Goal: Transaction & Acquisition: Purchase product/service

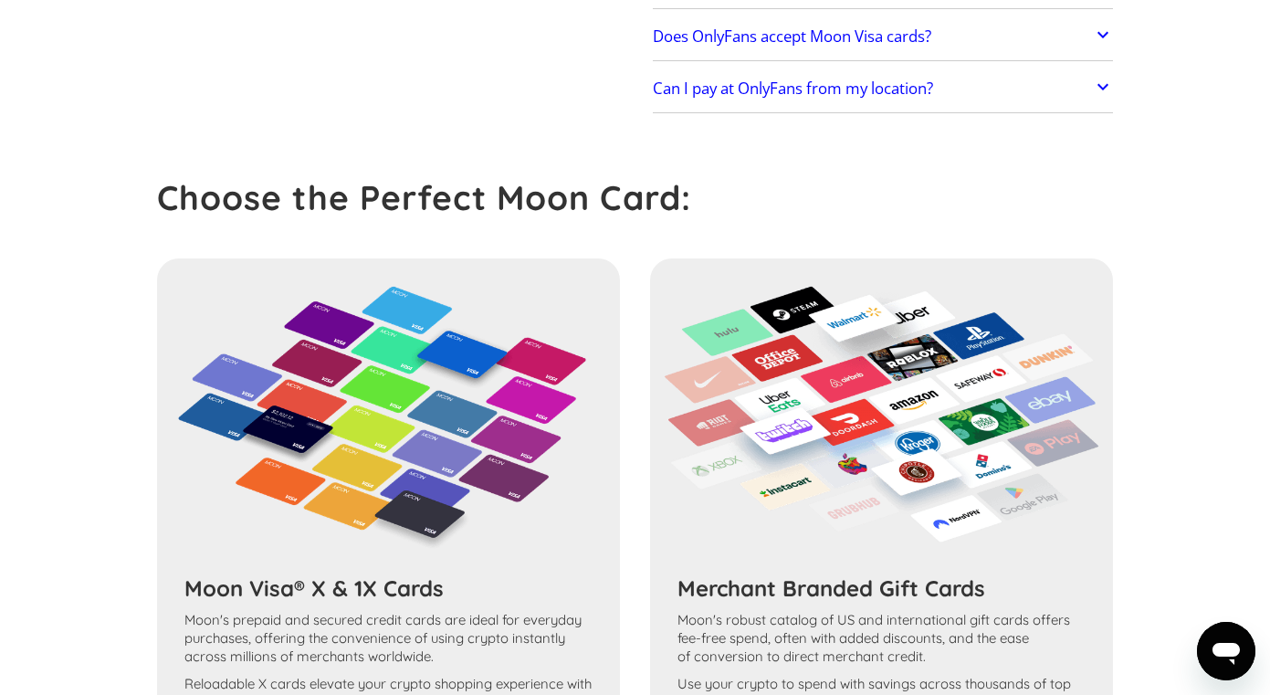
scroll to position [928, 0]
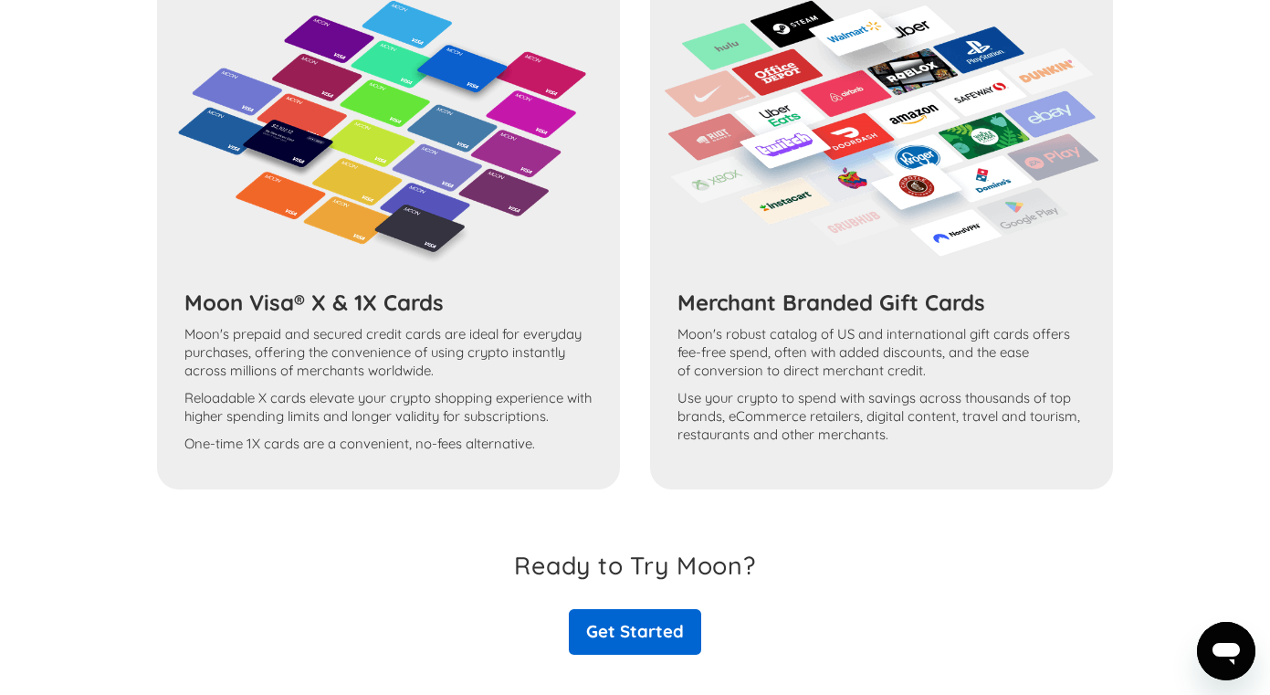
click at [619, 610] on link "Get Started" at bounding box center [635, 632] width 132 height 46
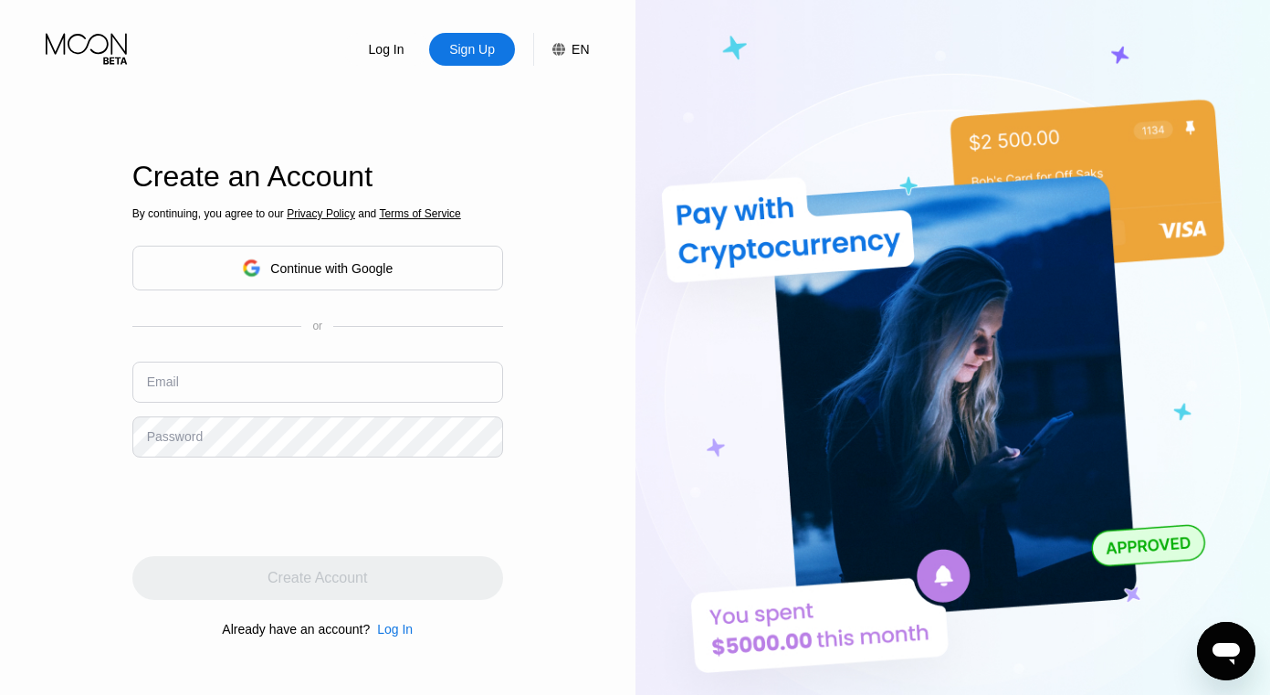
click at [488, 54] on div "Sign Up" at bounding box center [471, 49] width 49 height 18
click at [235, 380] on input "text" at bounding box center [317, 382] width 371 height 41
type input "[PERSON_NAME][EMAIL_ADDRESS][DOMAIN_NAME]"
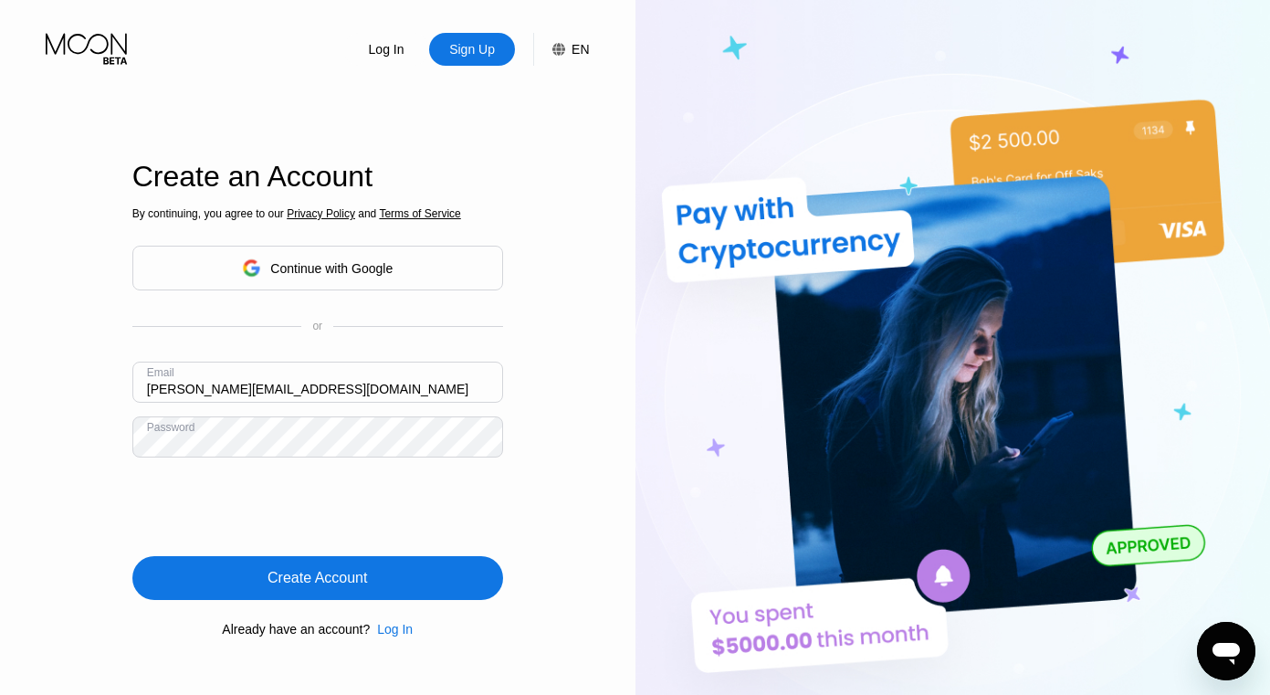
click at [342, 574] on div "Create Account" at bounding box center [318, 578] width 100 height 18
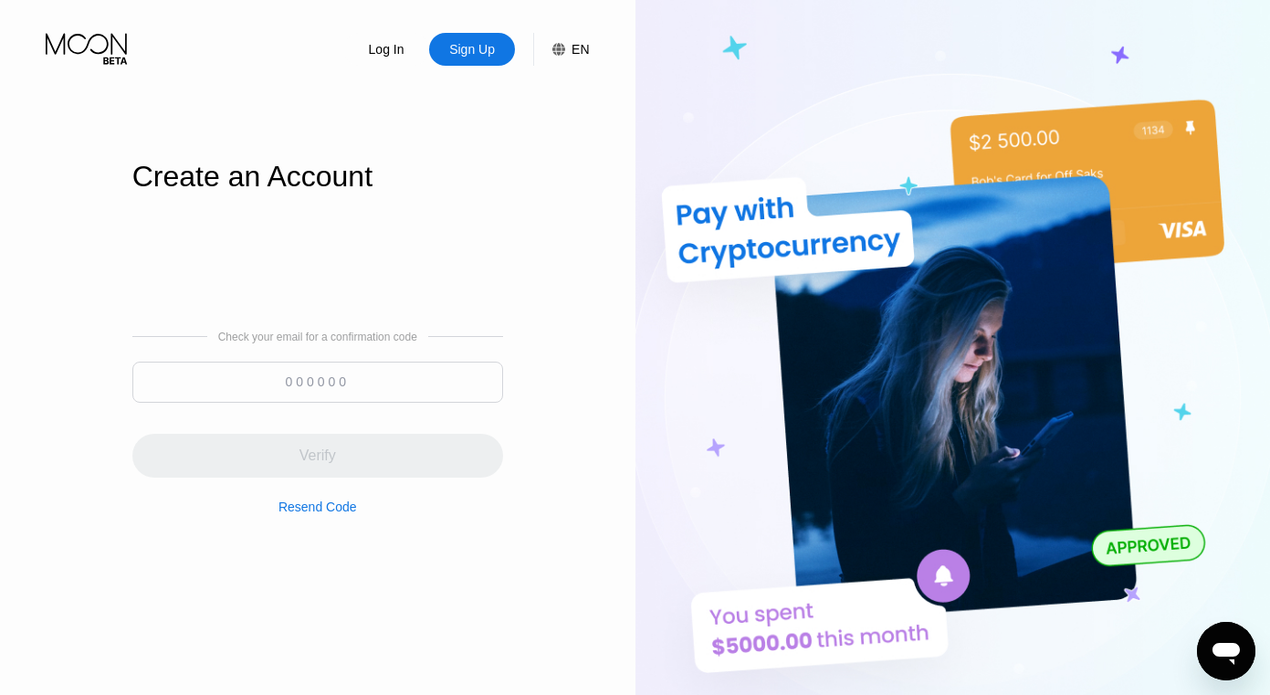
click at [313, 385] on input at bounding box center [317, 382] width 371 height 41
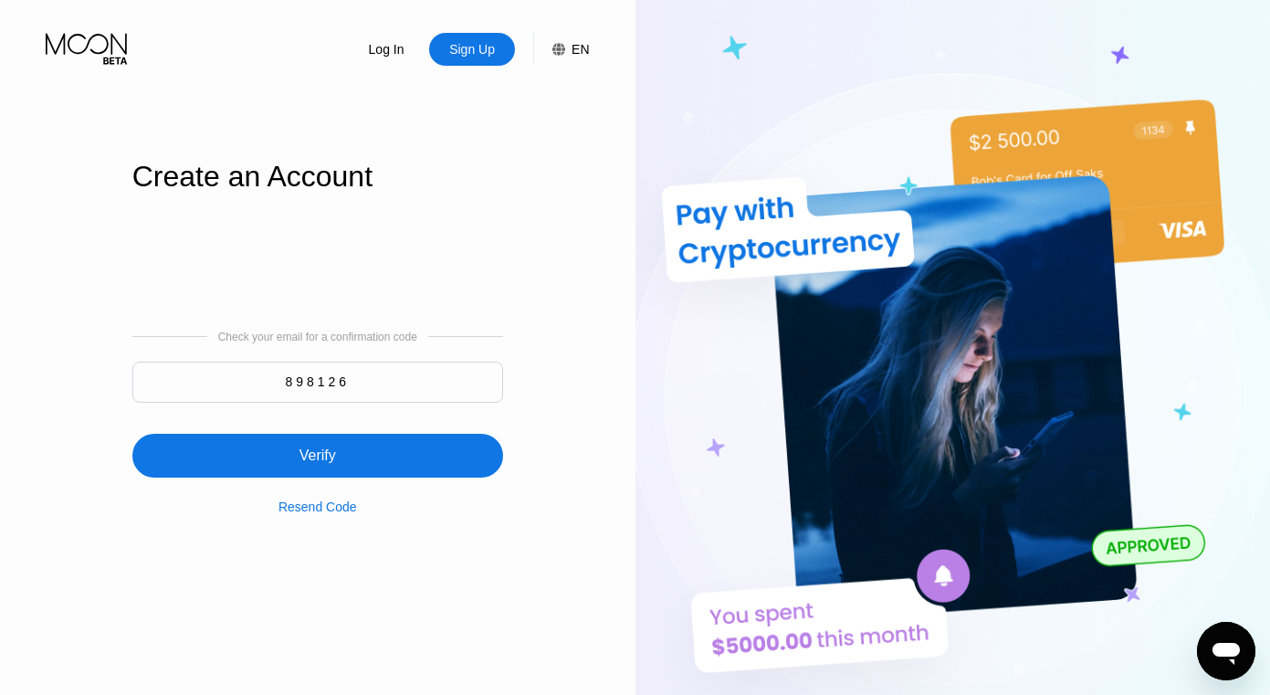
type input "898126"
click at [333, 447] on div "Verify" at bounding box center [318, 456] width 37 height 18
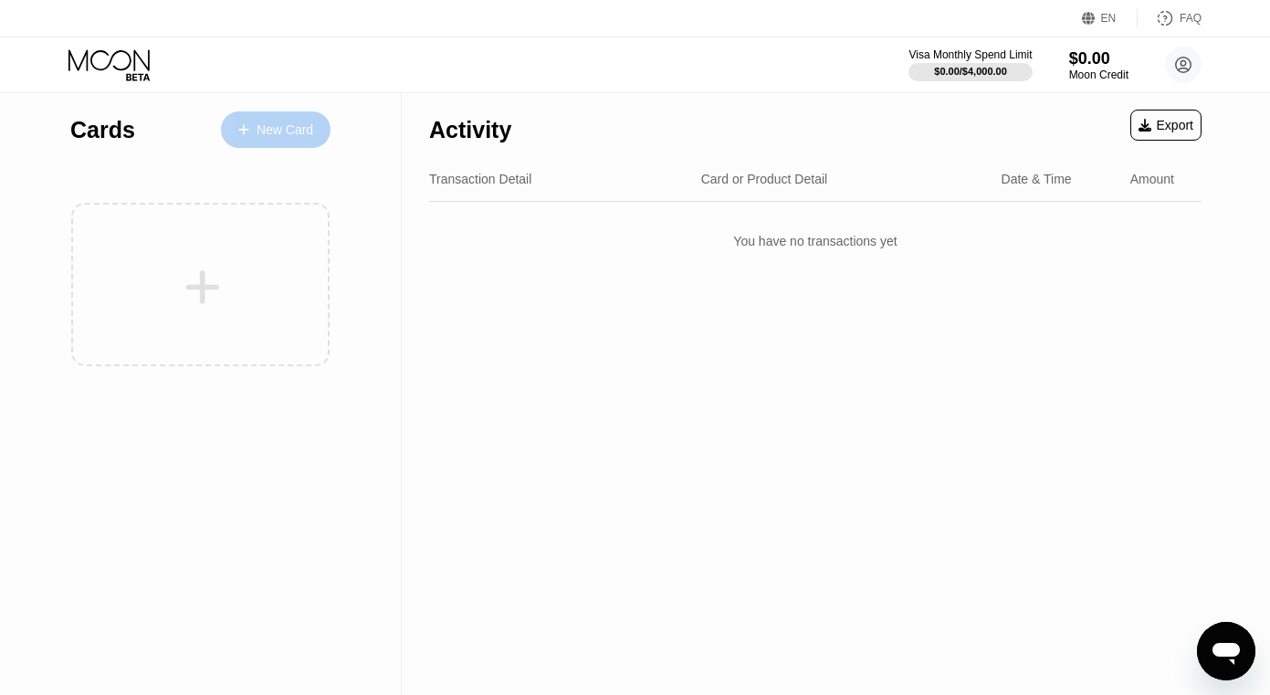
click at [282, 131] on div "New Card" at bounding box center [285, 130] width 57 height 16
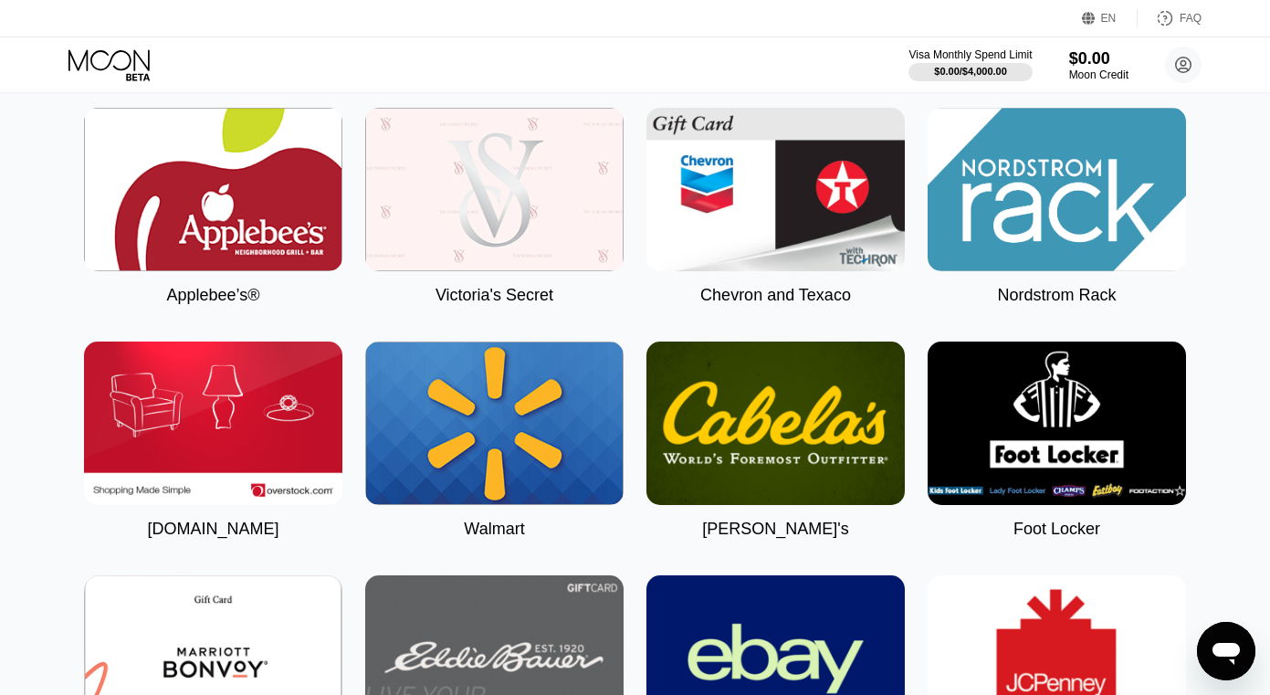
scroll to position [4043, 0]
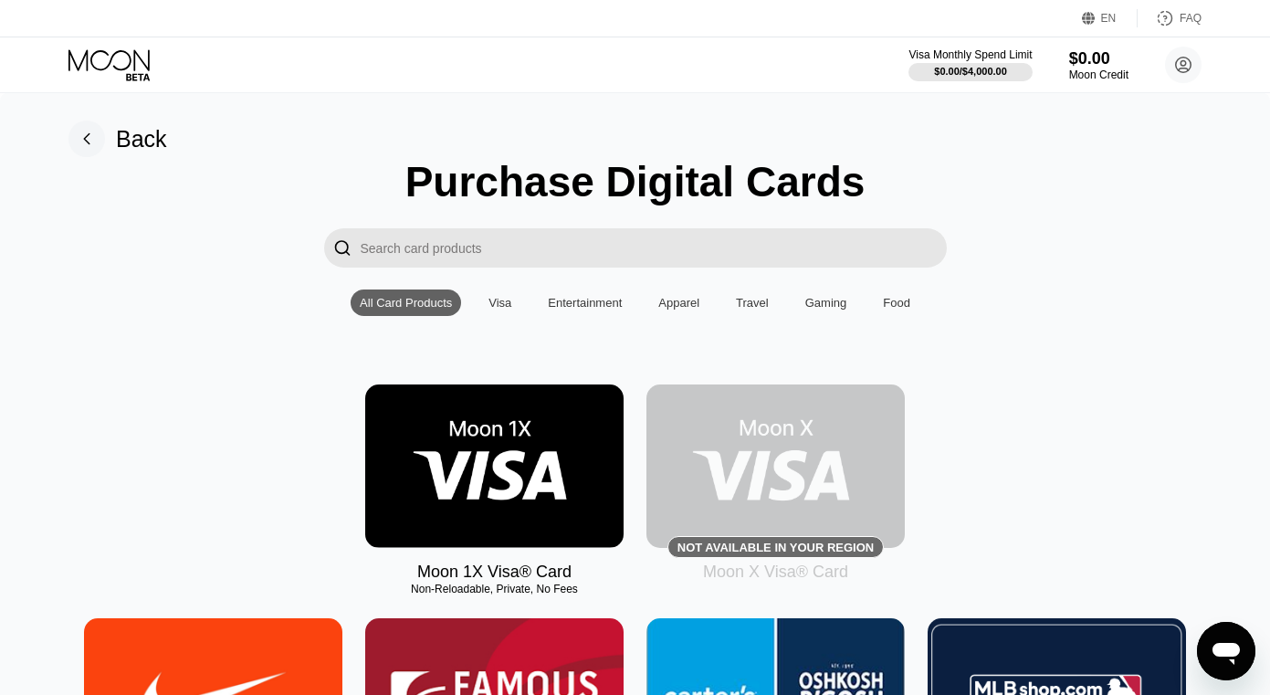
click at [484, 258] on input "Search card products" at bounding box center [654, 247] width 586 height 39
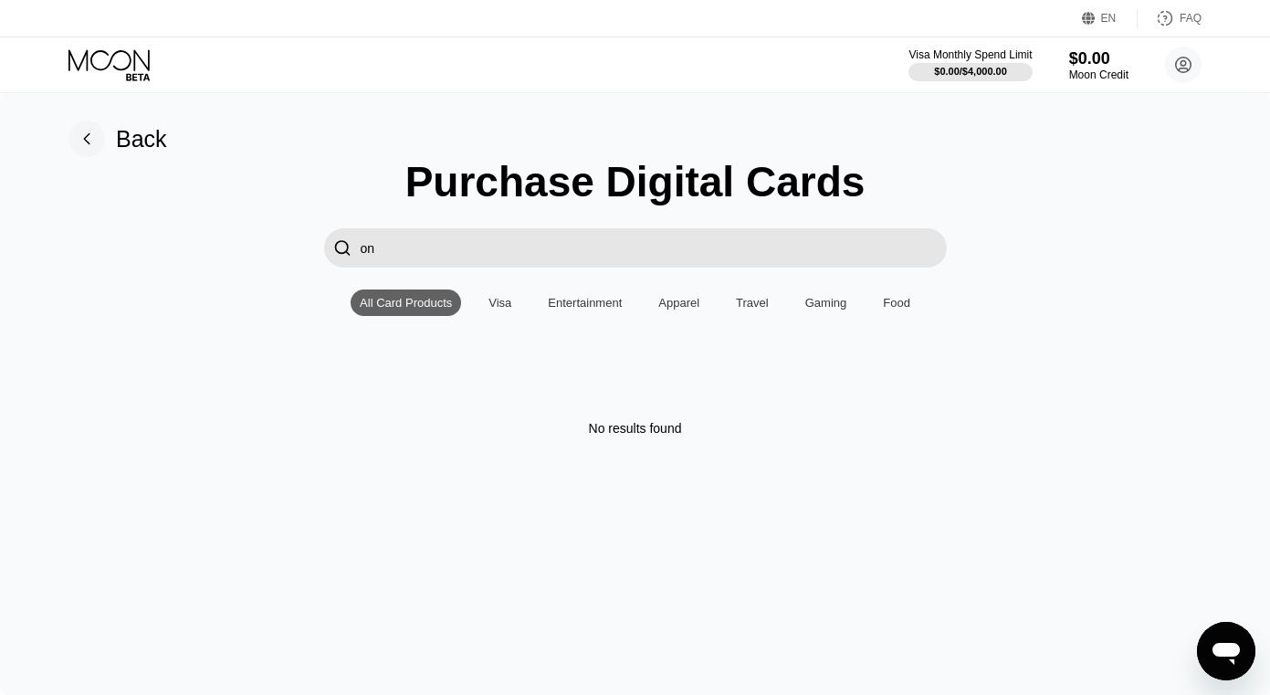
type input "o"
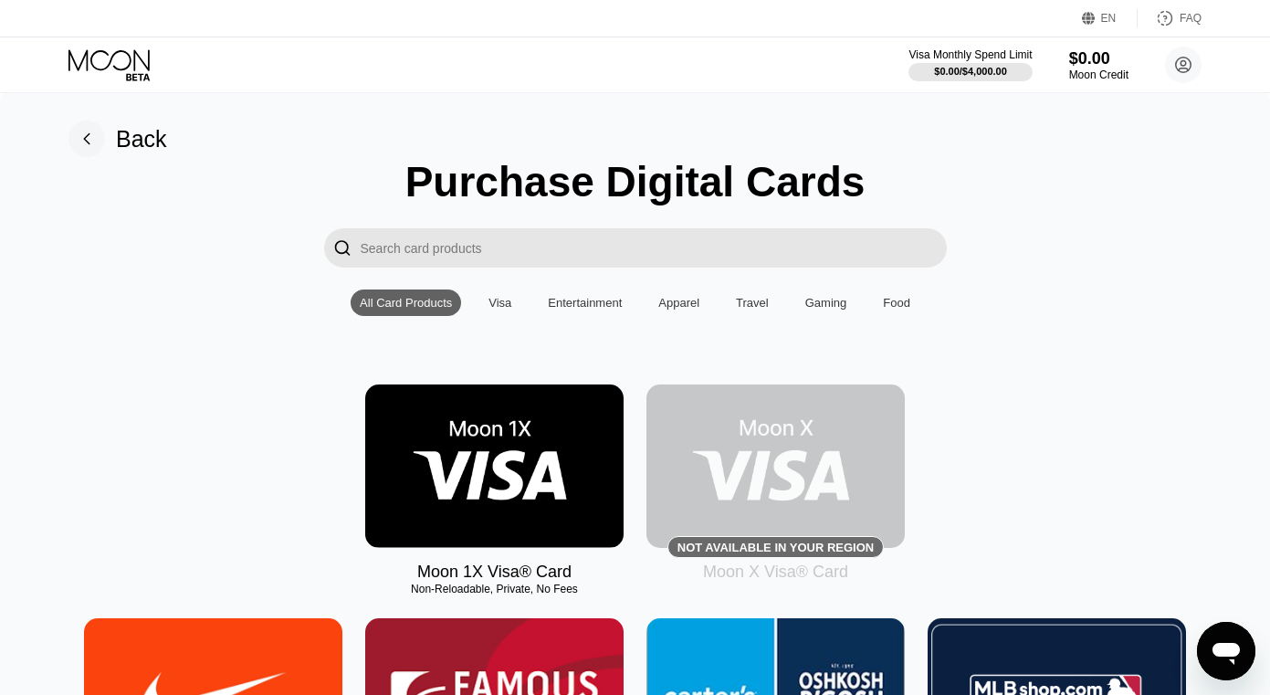
click at [462, 458] on img at bounding box center [494, 465] width 258 height 163
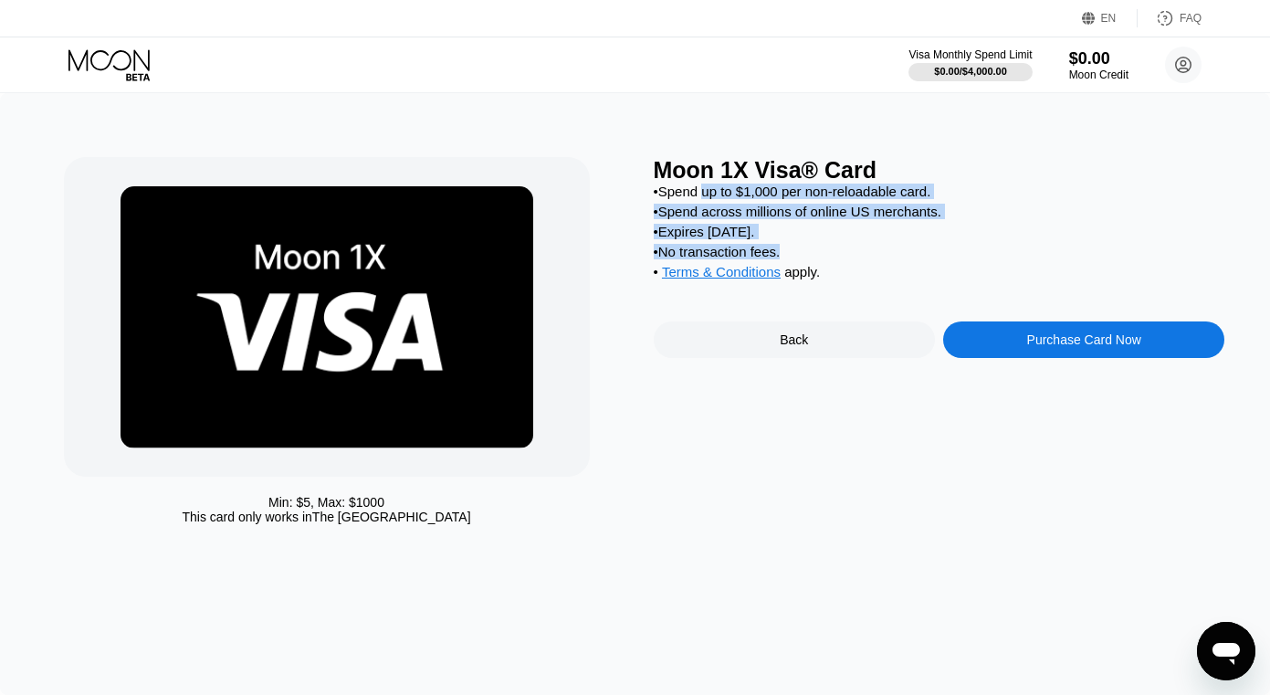
drag, startPoint x: 710, startPoint y: 188, endPoint x: 751, endPoint y: 263, distance: 85.4
click at [751, 263] on div "• Spend up to $1,000 per non-reloadable card. • Spend across millions of online…" at bounding box center [940, 236] width 572 height 105
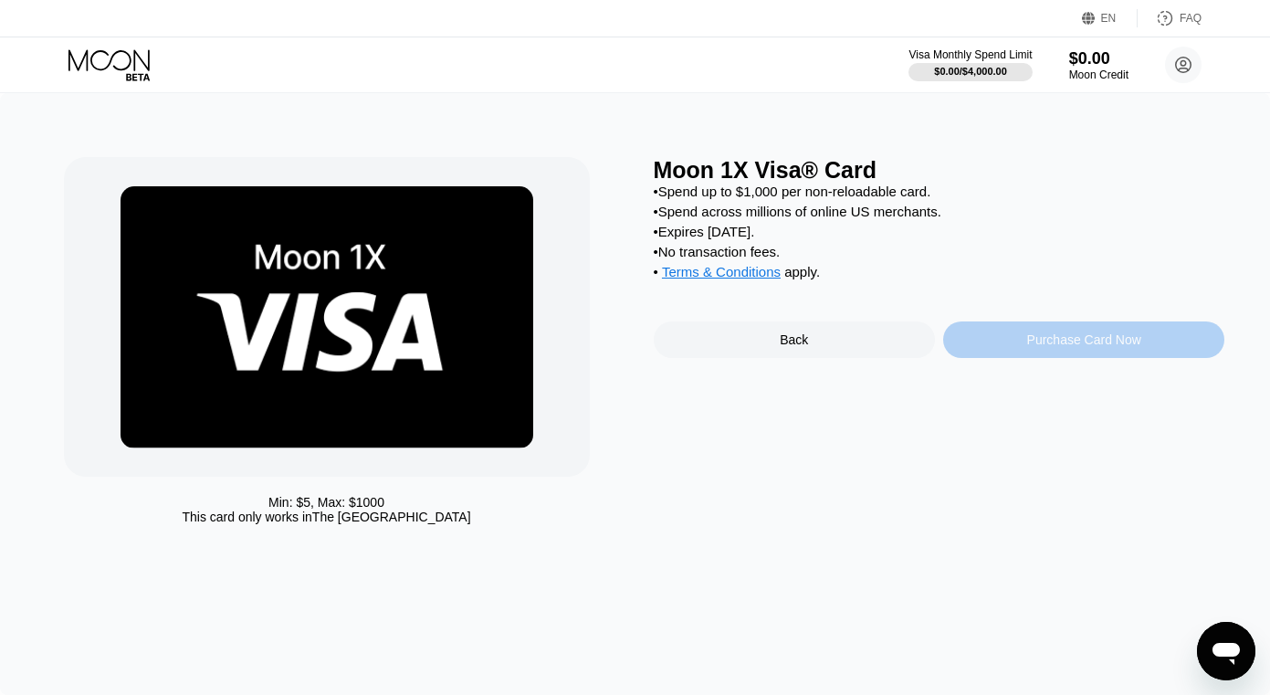
click at [1020, 346] on div "Purchase Card Now" at bounding box center [1083, 339] width 281 height 37
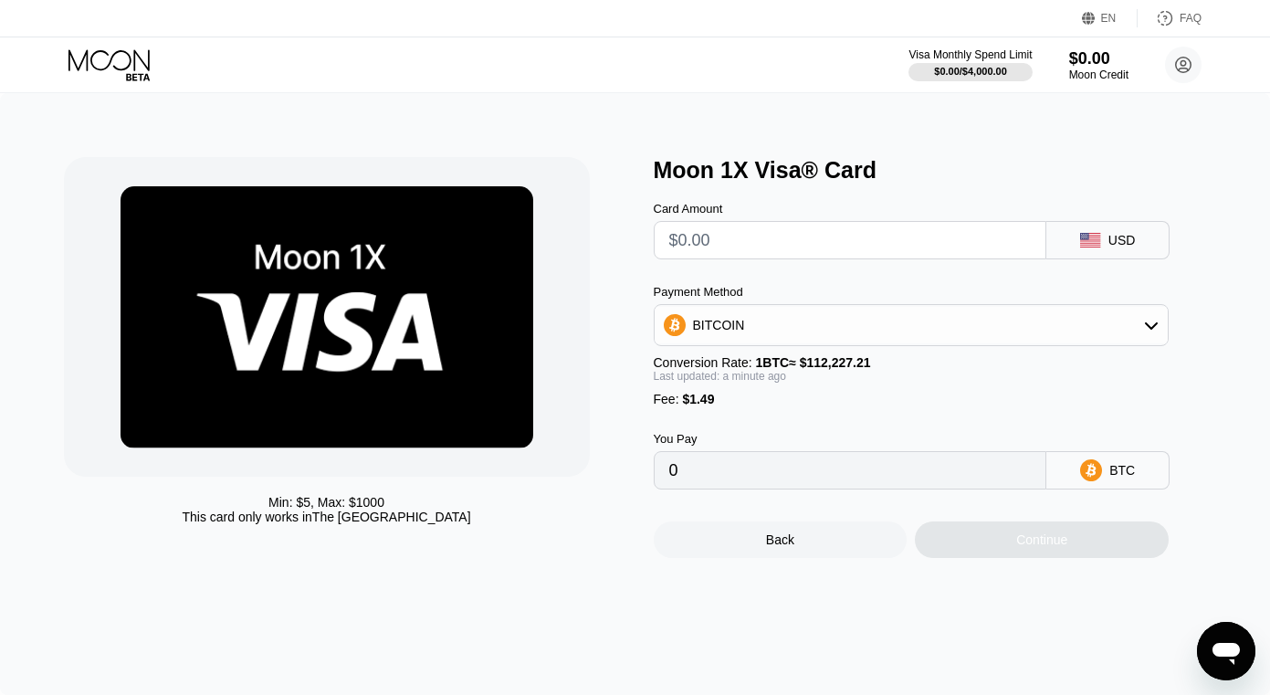
click at [805, 237] on input "text" at bounding box center [850, 240] width 363 height 37
type input "$3"
type input "0.00004001"
type input "$35"
type input "0.00032515"
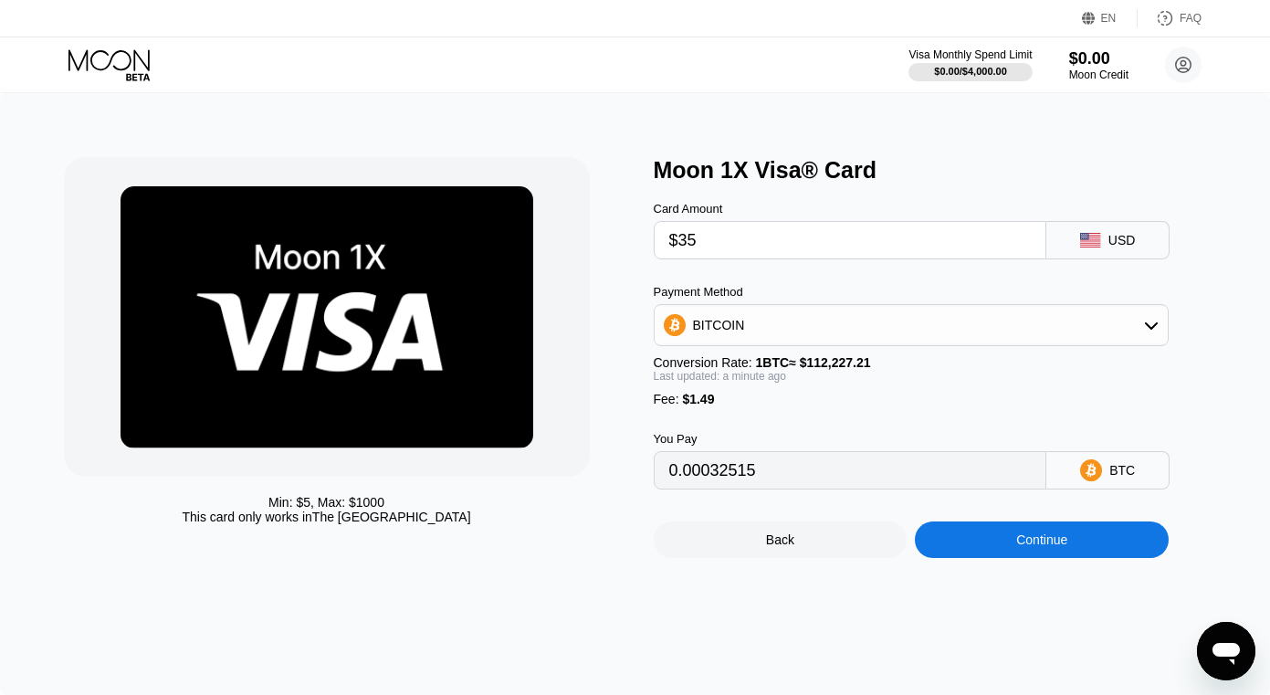
type input "$35"
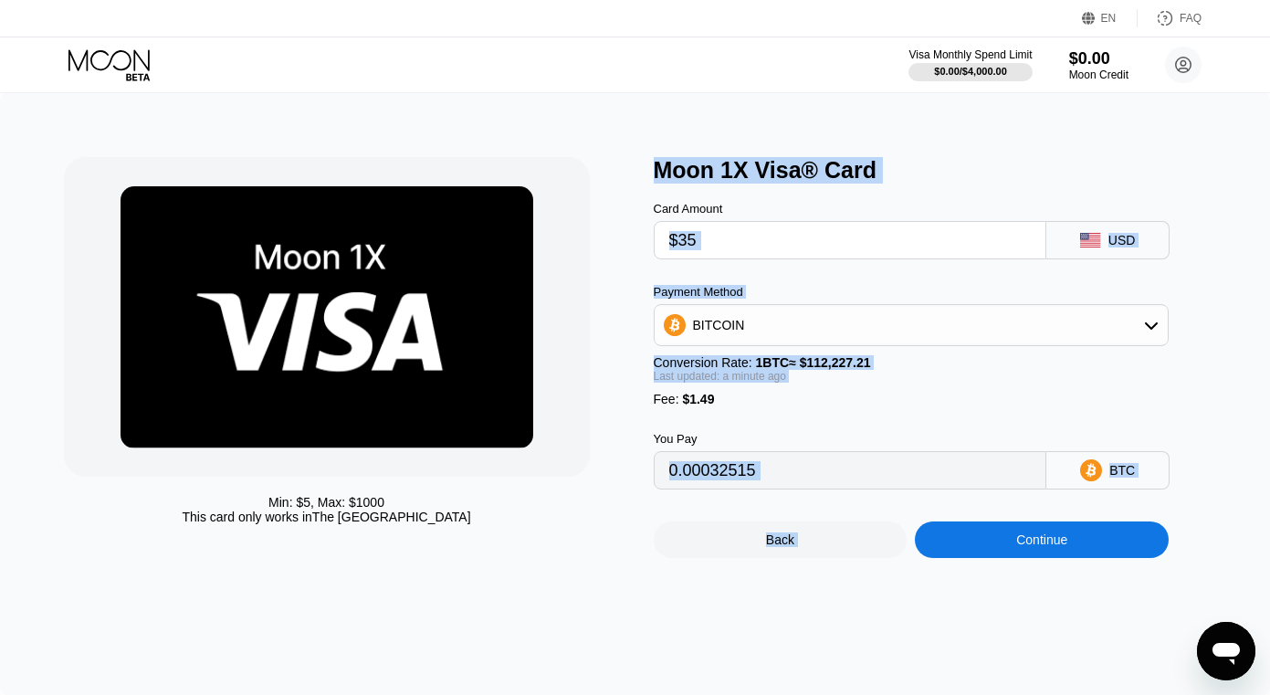
drag, startPoint x: 979, startPoint y: 549, endPoint x: 300, endPoint y: 381, distance: 699.9
click at [300, 381] on div "Min: $ 5 , Max: $ 1000 This card only works in The United States Moon 1X Visa® …" at bounding box center [635, 357] width 1143 height 401
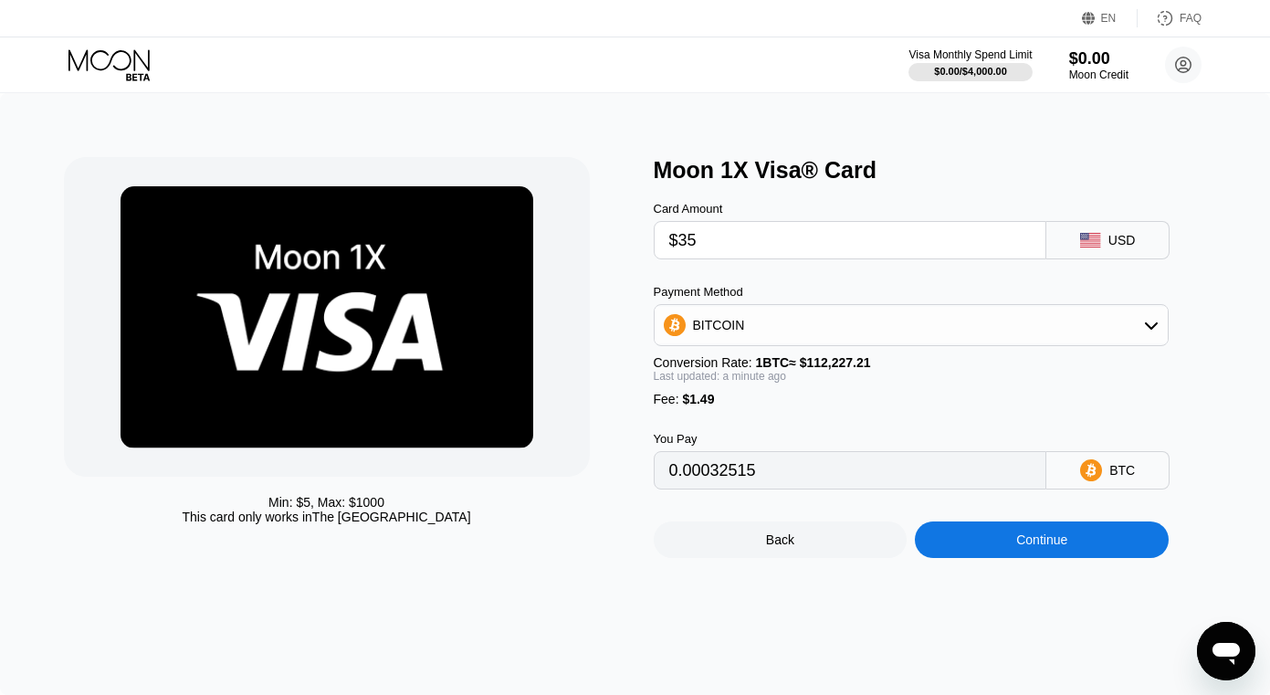
click at [503, 163] on div at bounding box center [327, 317] width 526 height 320
click at [1009, 546] on div "Continue" at bounding box center [1042, 539] width 254 height 37
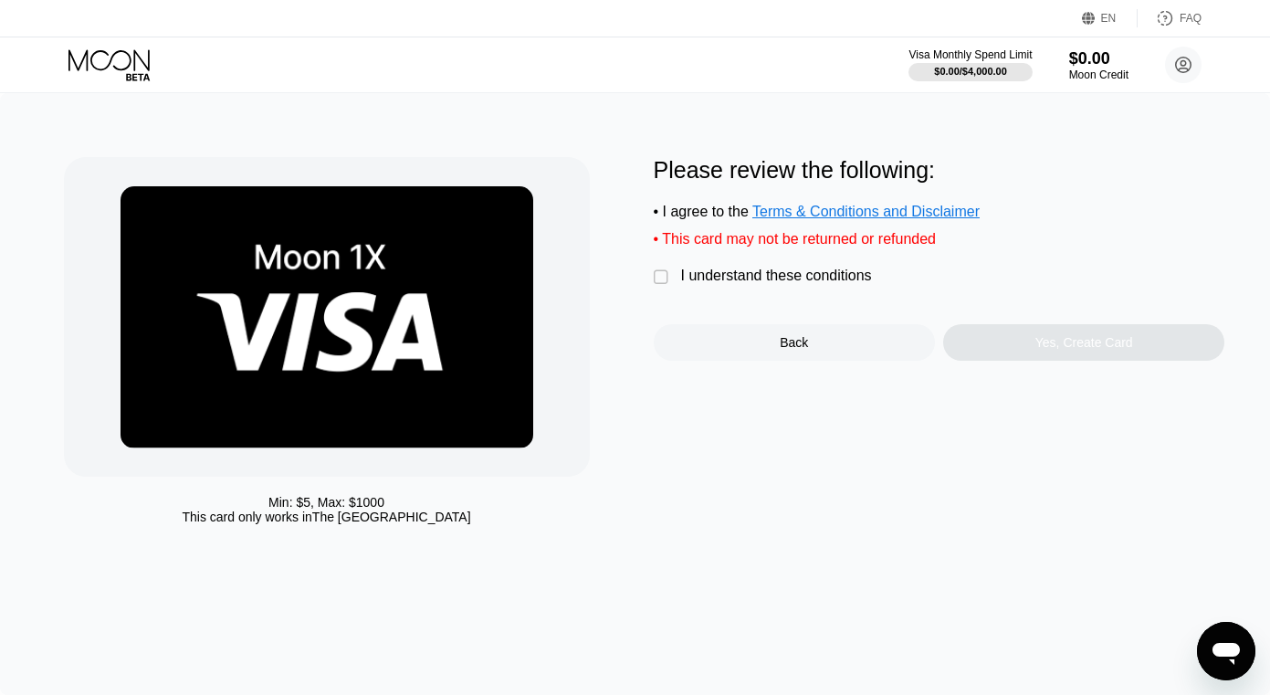
click at [658, 270] on div "" at bounding box center [663, 277] width 18 height 18
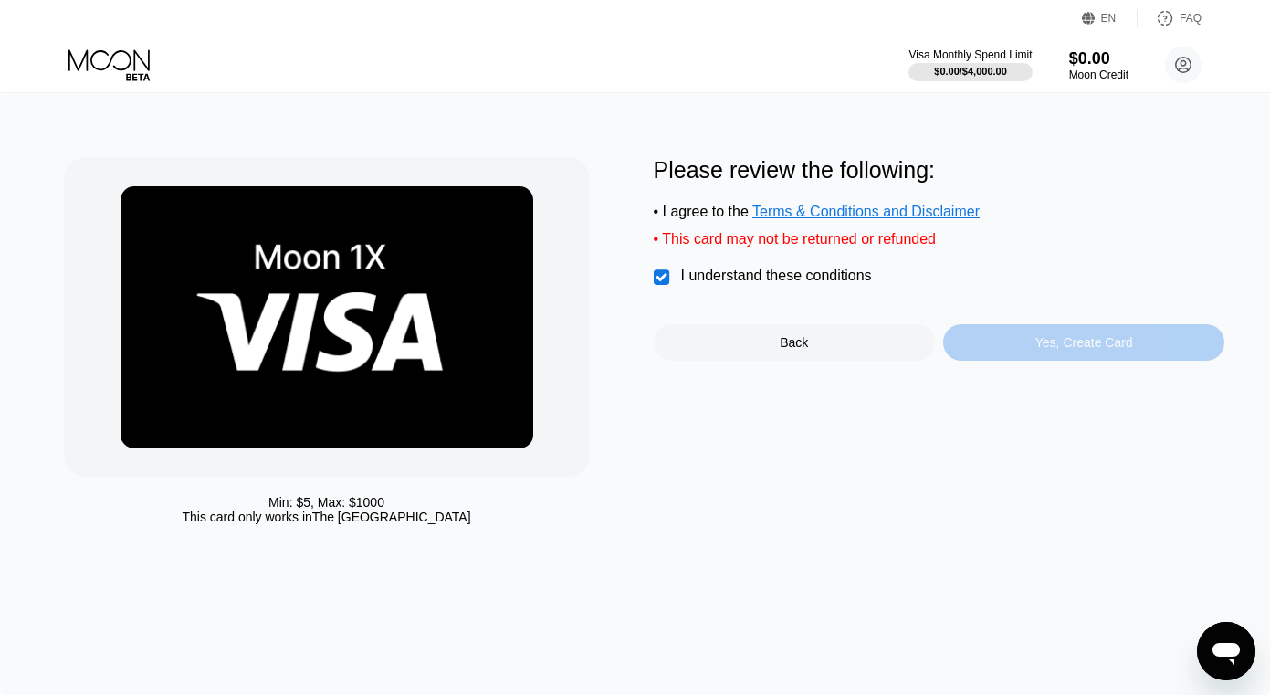
click at [1042, 343] on div "Yes, Create Card" at bounding box center [1085, 342] width 98 height 15
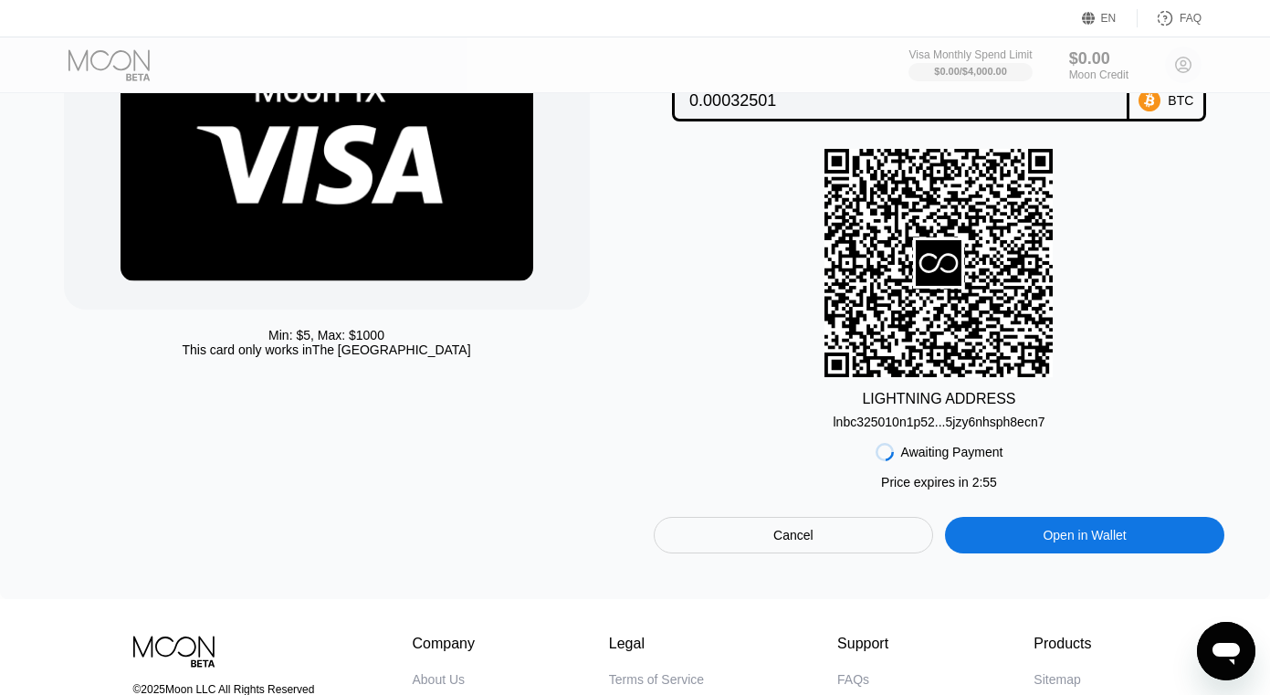
scroll to position [174, 0]
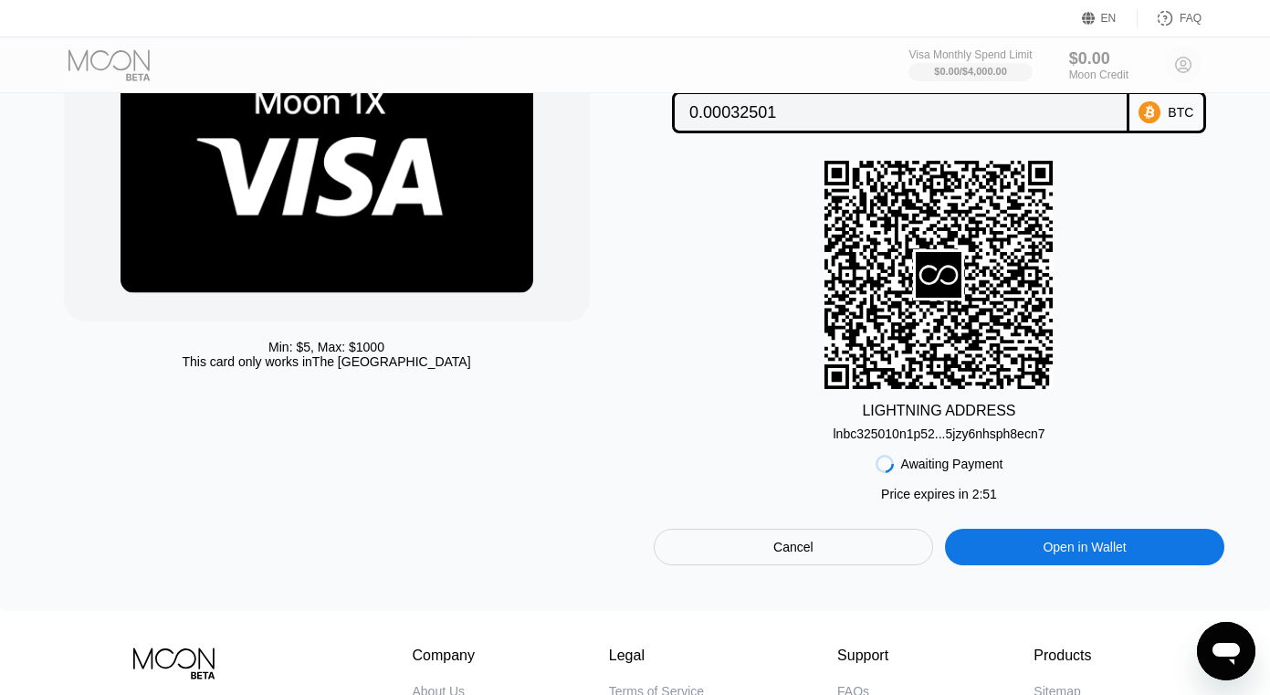
scroll to position [152, 0]
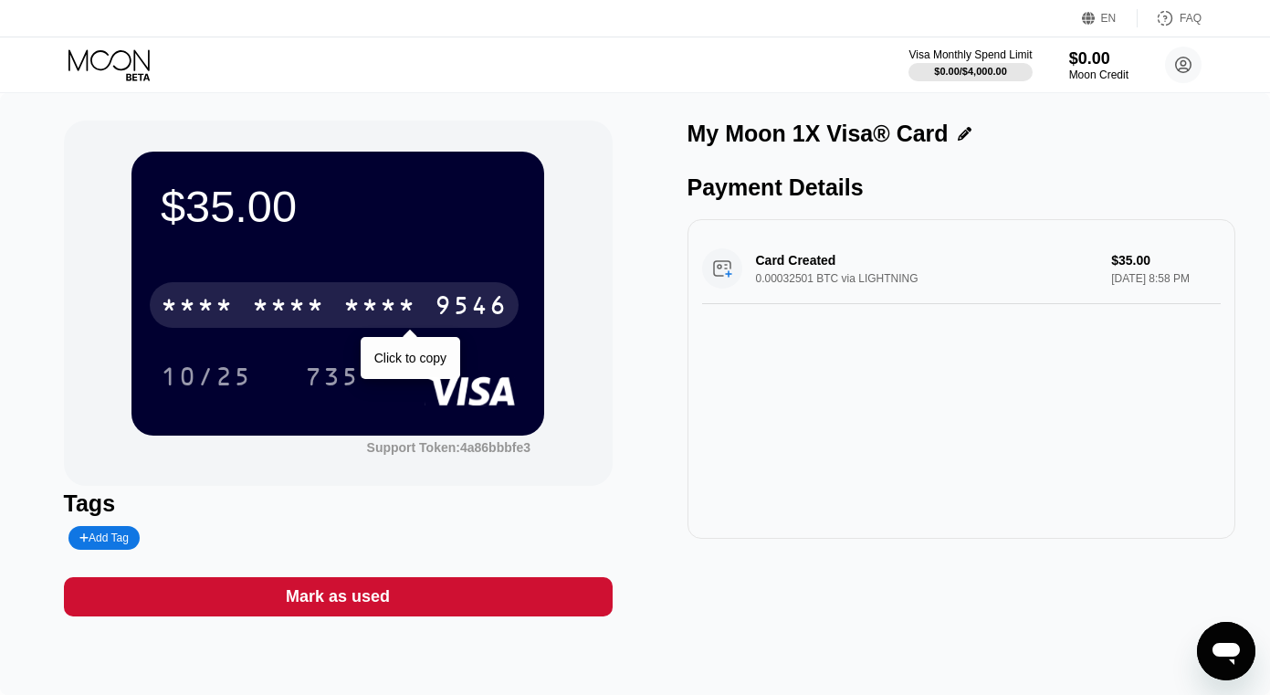
click at [335, 300] on div "* * * * * * * * * * * * 9546" at bounding box center [334, 305] width 369 height 46
